Goal: Find specific fact: Find specific fact

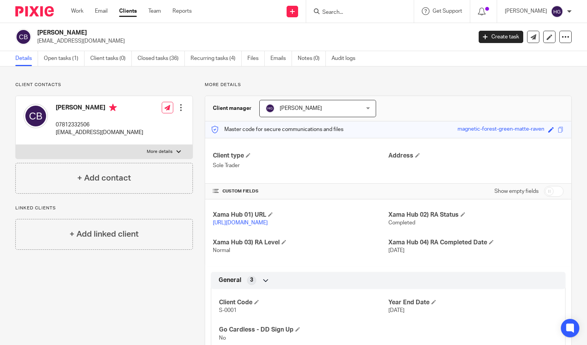
scroll to position [109, 0]
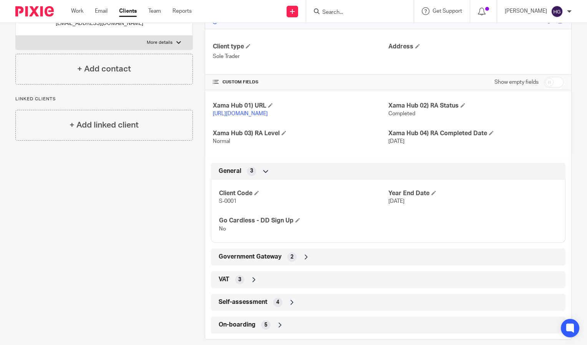
click at [379, 9] on input "Search" at bounding box center [355, 12] width 69 height 7
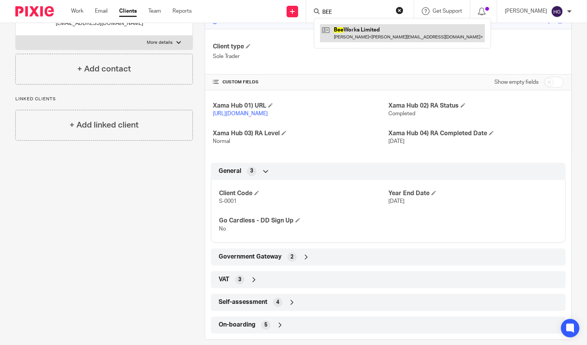
type input "BEE"
click at [380, 41] on link at bounding box center [402, 33] width 165 height 18
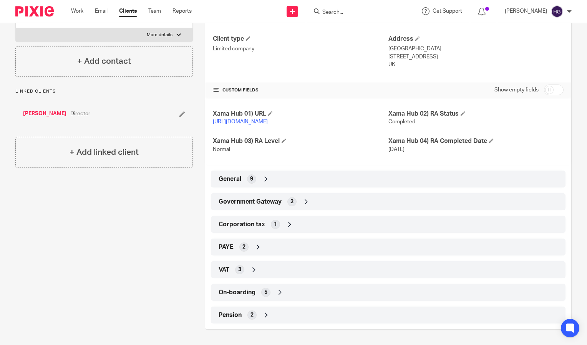
scroll to position [124, 0]
click at [332, 203] on div "Government Gateway 2" at bounding box center [388, 201] width 343 height 13
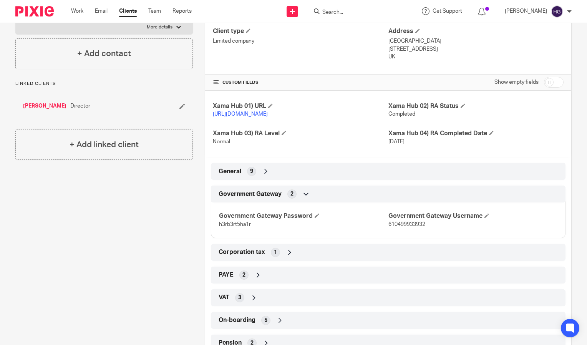
click at [391, 227] on span "610499933932" at bounding box center [406, 224] width 37 height 5
copy span "610499933932"
click at [242, 227] on span "h3rb3rt5ha1r" at bounding box center [235, 224] width 32 height 5
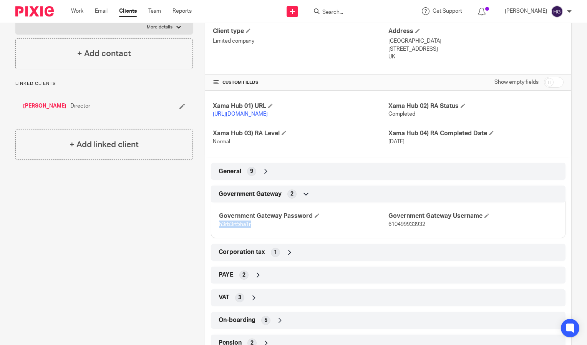
copy span "h3rb3rt5ha1r"
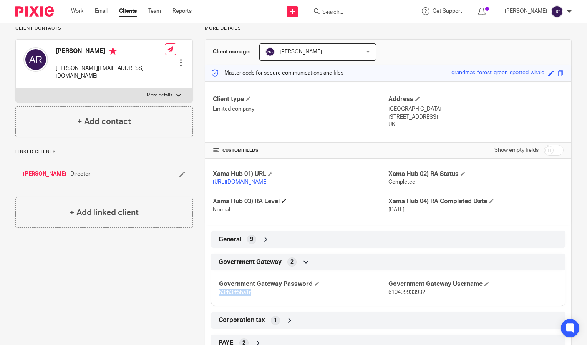
scroll to position [61, 0]
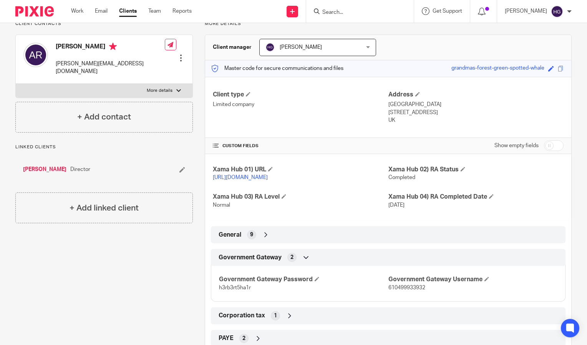
click at [271, 241] on div "General 9" at bounding box center [388, 234] width 343 height 13
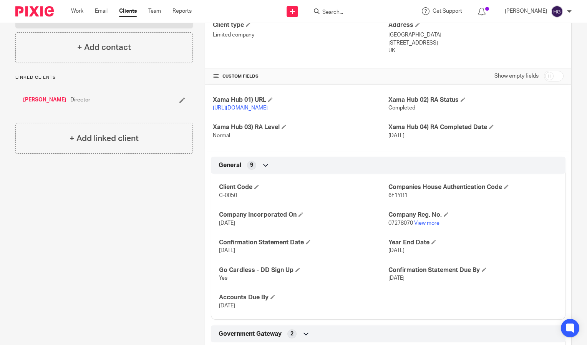
scroll to position [131, 0]
